Goal: Information Seeking & Learning: Learn about a topic

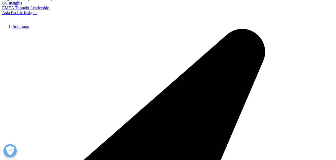
scroll to position [80, 0]
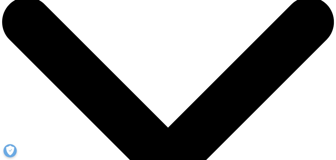
scroll to position [90, 0]
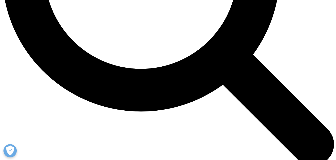
scroll to position [540, 0]
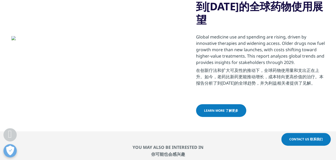
click at [226, 108] on font "了解更多" at bounding box center [232, 110] width 13 height 5
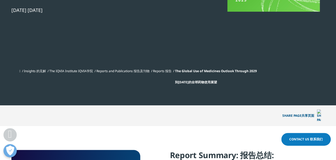
scroll to position [80, 0]
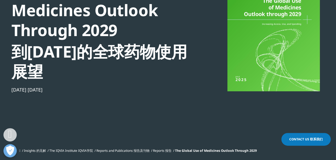
click at [247, 63] on div at bounding box center [273, 32] width 103 height 120
click at [110, 78] on font "到2029年的全球药物使用展望" at bounding box center [102, 62] width 182 height 40
click at [76, 54] on font "到2029年的全球药物使用展望" at bounding box center [102, 62] width 182 height 40
click at [149, 50] on font "到2029年的全球药物使用展望" at bounding box center [102, 62] width 182 height 40
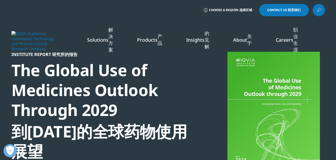
scroll to position [0, 0]
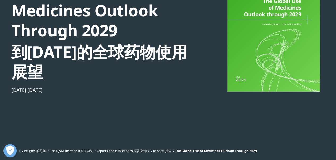
click at [67, 73] on font "到2029年的全球药物使用展望" at bounding box center [102, 62] width 182 height 40
click at [79, 55] on font "到2029年的全球药物使用展望" at bounding box center [102, 62] width 182 height 40
click at [100, 45] on font "到2029年的全球药物使用展望" at bounding box center [102, 62] width 182 height 40
click at [235, 53] on div at bounding box center [273, 32] width 103 height 120
click at [252, 52] on div at bounding box center [273, 32] width 103 height 120
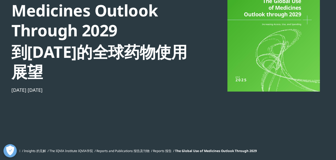
drag, startPoint x: 253, startPoint y: 66, endPoint x: 252, endPoint y: 69, distance: 3.3
click at [253, 66] on div at bounding box center [273, 32] width 103 height 120
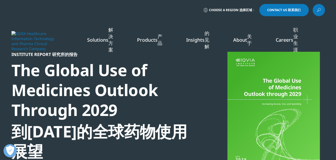
click at [264, 91] on div at bounding box center [273, 112] width 103 height 120
click at [89, 90] on div "The Global Use of Medicines Outlook Through 2029 到2029年的全球药物使用展望" at bounding box center [102, 110] width 182 height 101
click at [66, 92] on div "The Global Use of Medicines Outlook Through 2029 到2029年的全球药物使用展望" at bounding box center [102, 110] width 182 height 101
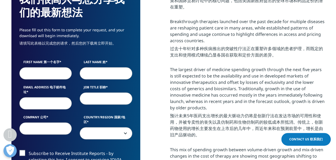
scroll to position [372, 0]
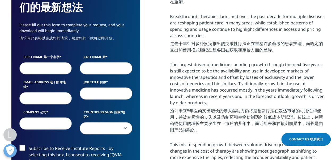
click at [61, 64] on input "First Name 第一个名字" at bounding box center [45, 68] width 53 height 12
click at [90, 64] on input "Last Name 姓" at bounding box center [106, 68] width 53 height 12
click at [40, 92] on input "Email Address 电子邮件地址" at bounding box center [45, 98] width 53 height 12
click at [106, 89] on input "Job Title 职称" at bounding box center [106, 93] width 53 height 12
drag, startPoint x: 38, startPoint y: 112, endPoint x: 112, endPoint y: 123, distance: 74.9
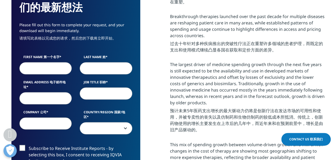
click at [39, 117] on input "Company 公司" at bounding box center [45, 123] width 53 height 12
click at [112, 123] on span at bounding box center [106, 129] width 52 height 12
click at [209, 118] on font "预计未来5年医药支出增长的最大驱动力仍将是创新疗法在发达市场的可用性和使用，并被专卖性的丧失以及仿制药和生物仿制药的较低成本所抵消。传统上，创新药物使用的增长…" at bounding box center [247, 121] width 155 height 26
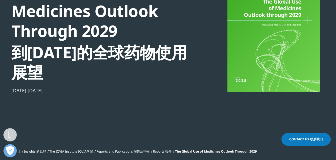
scroll to position [53, 0]
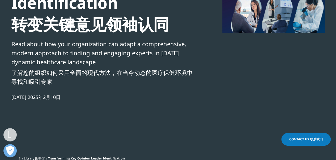
scroll to position [234, 314]
